Goal: Find specific page/section: Find specific page/section

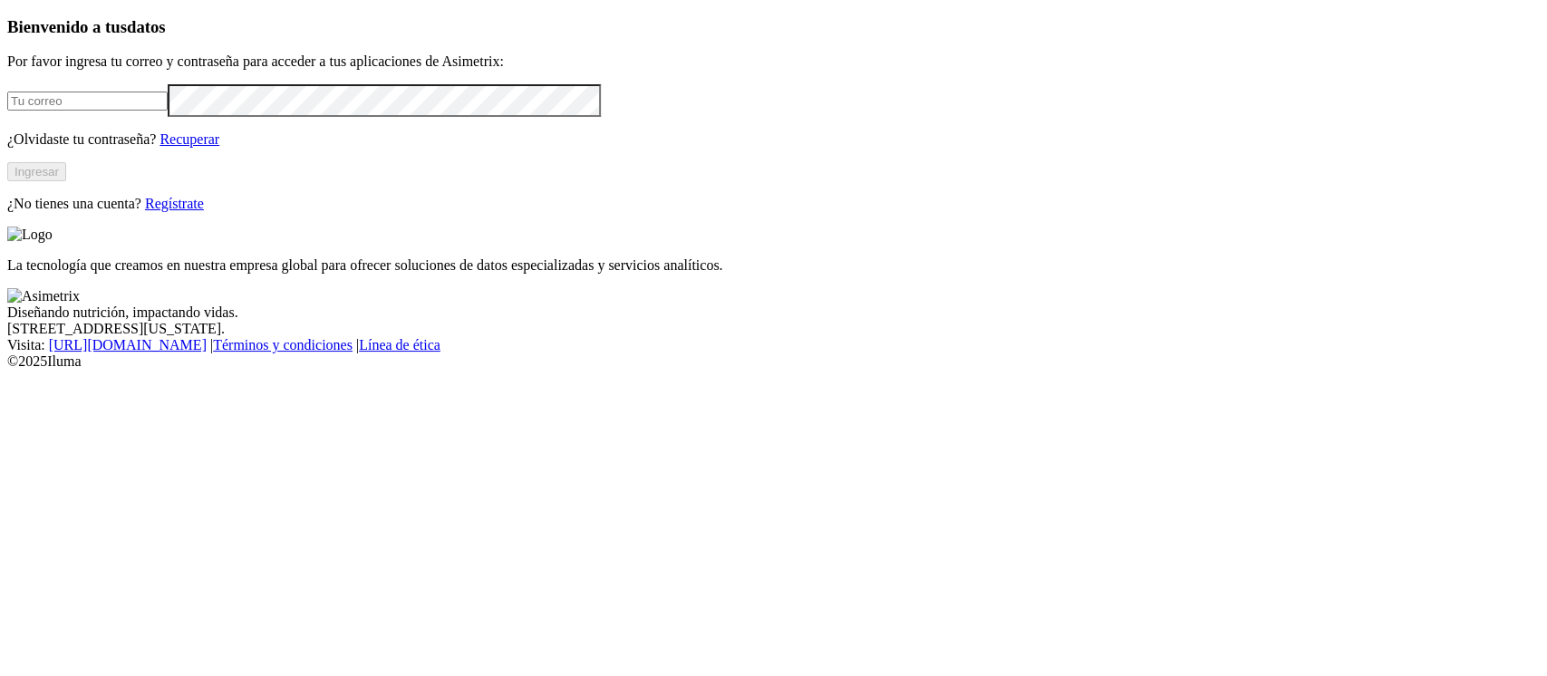
type input "[EMAIL_ADDRESS][PERSON_NAME][DOMAIN_NAME]"
click at [66, 181] on button "Ingresar" at bounding box center [36, 171] width 59 height 19
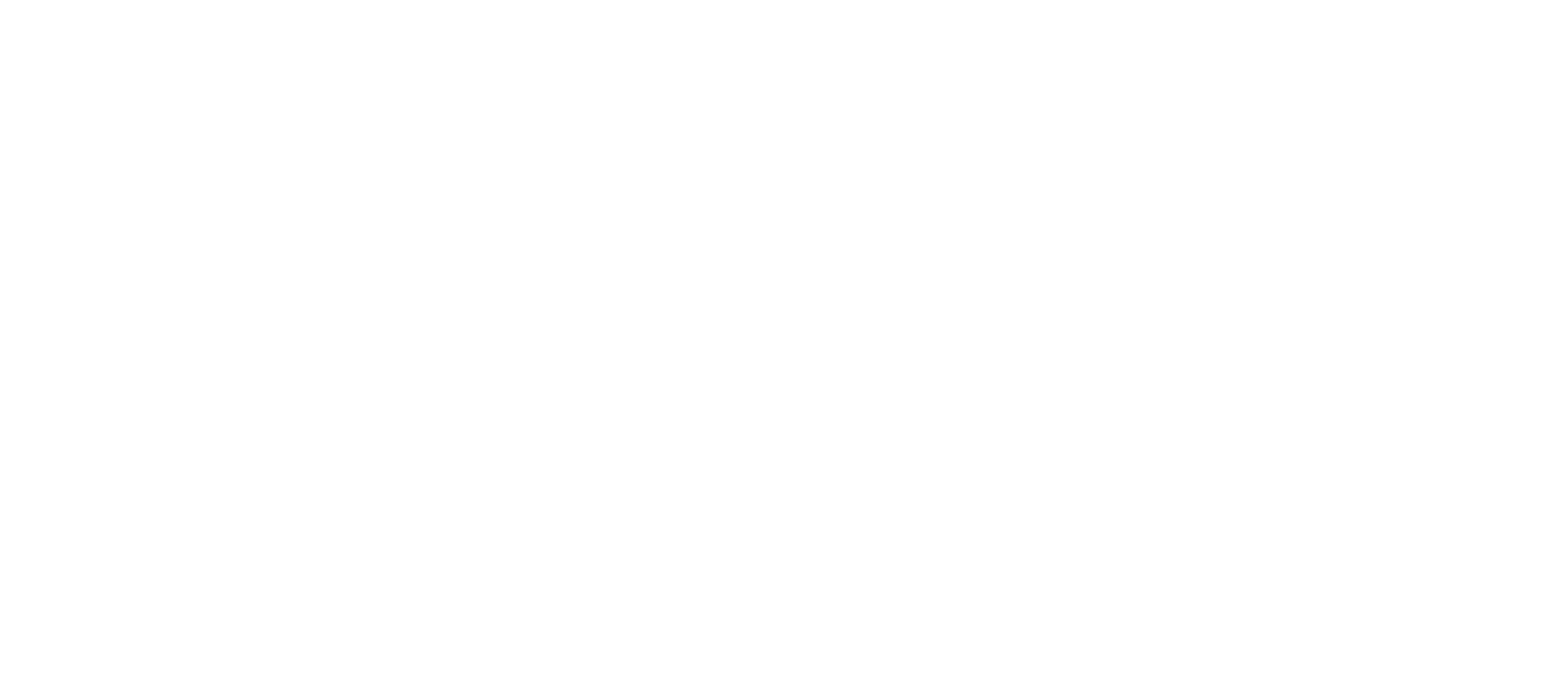
type input "alia"
